Goal: Task Accomplishment & Management: Manage account settings

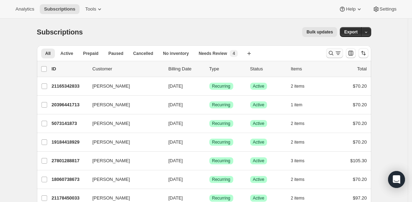
click at [340, 52] on icon "Search and filter results" at bounding box center [337, 53] width 7 height 7
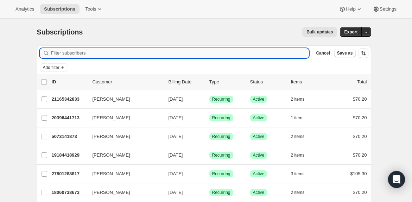
click at [168, 56] on input "Filter subscribers" at bounding box center [180, 53] width 258 height 10
paste input "[EMAIL_ADDRESS][DOMAIN_NAME]"
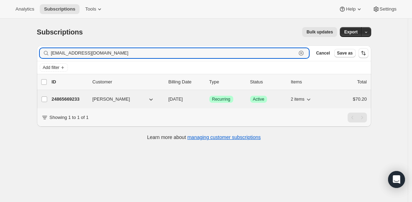
type input "[EMAIL_ADDRESS][DOMAIN_NAME]"
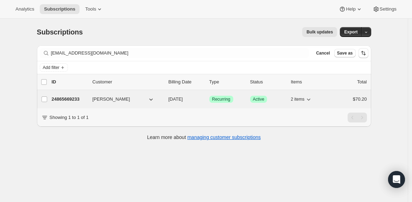
click at [64, 98] on p "24865669233" at bounding box center [69, 99] width 35 height 7
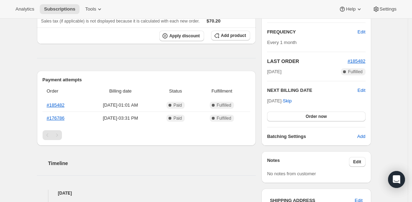
scroll to position [124, 0]
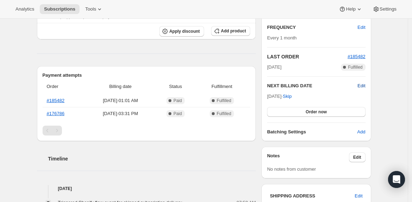
click at [362, 84] on span "Edit" at bounding box center [361, 85] width 8 height 7
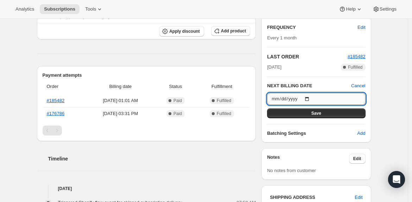
click at [309, 95] on input "[DATE]" at bounding box center [316, 99] width 98 height 12
type input "[DATE]"
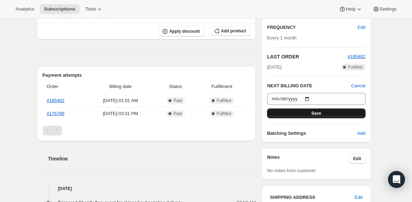
click at [338, 112] on button "Save" at bounding box center [316, 113] width 98 height 10
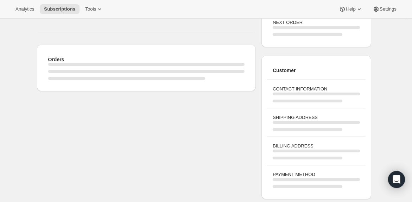
scroll to position [116, 0]
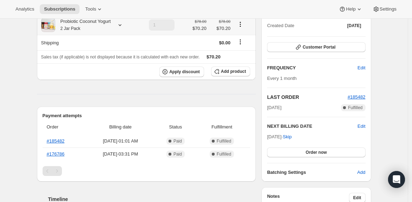
click at [123, 25] on icon at bounding box center [119, 24] width 7 height 7
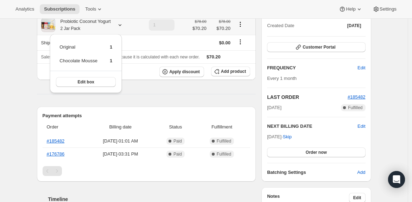
click at [123, 25] on icon at bounding box center [119, 24] width 7 height 7
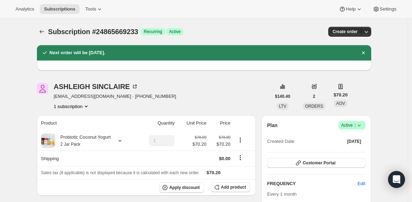
scroll to position [0, 0]
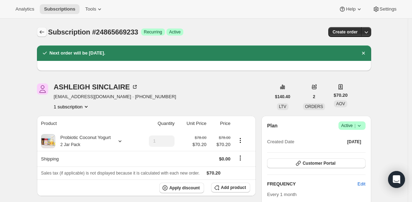
click at [44, 31] on icon "Subscriptions" at bounding box center [41, 31] width 7 height 7
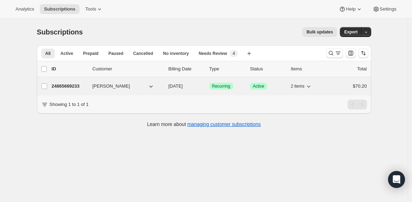
click at [73, 85] on p "24865669233" at bounding box center [69, 86] width 35 height 7
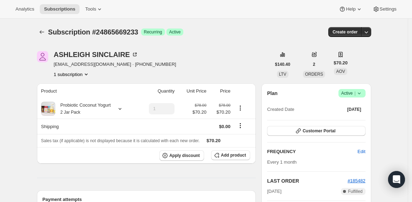
click at [360, 94] on icon at bounding box center [358, 93] width 3 height 2
click at [352, 118] on span "Cancel subscription" at bounding box center [352, 118] width 40 height 5
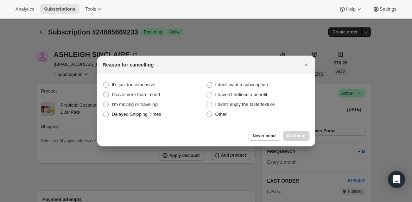
click at [220, 115] on span "Other" at bounding box center [221, 113] width 12 height 5
click at [207, 112] on input "Other" at bounding box center [206, 111] width 0 height 0
radio input "true"
click at [293, 136] on span "Continue" at bounding box center [296, 136] width 18 height 6
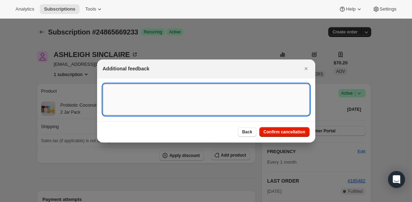
click at [233, 105] on textarea ":rje:" at bounding box center [206, 100] width 207 height 32
type textarea "gets in store"
click at [276, 136] on button "Confirm cancellation" at bounding box center [284, 132] width 50 height 10
